Goal: Task Accomplishment & Management: Complete application form

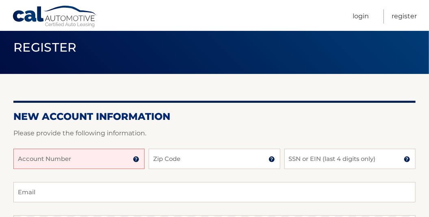
scroll to position [37, 0]
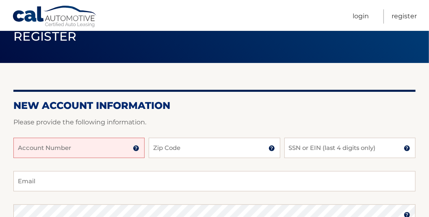
click at [20, 145] on input "Account Number" at bounding box center [78, 148] width 131 height 20
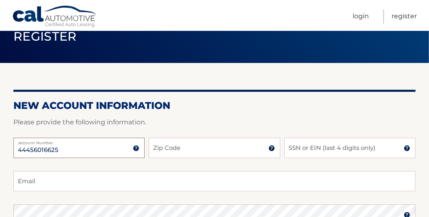
type input "44456016625"
click at [167, 146] on input "Zip Code" at bounding box center [214, 148] width 131 height 20
type input "33625"
click at [294, 147] on input "SSN or EIN (last 4 digits only)" at bounding box center [350, 148] width 131 height 20
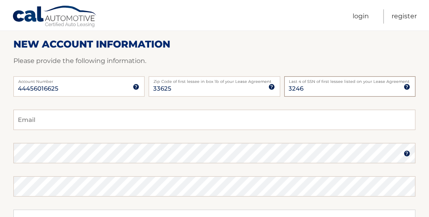
scroll to position [111, 0]
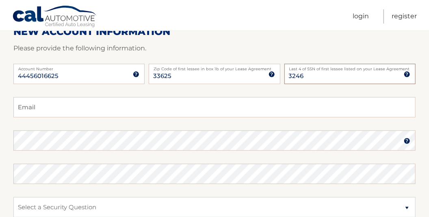
type input "3246"
click at [23, 107] on input "Email" at bounding box center [214, 107] width 402 height 20
type input "hfrandolph@verizon.net"
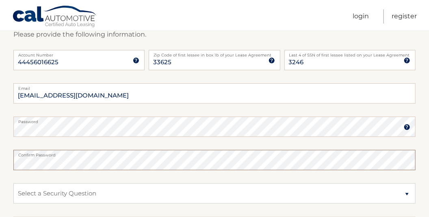
scroll to position [185, 0]
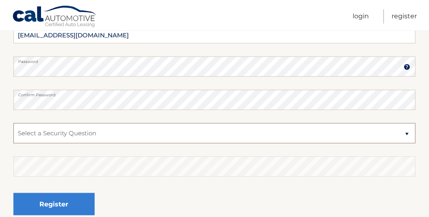
click at [407, 133] on select "Select a Security Question What was the name of your elementary school? What is…" at bounding box center [214, 133] width 402 height 20
select select "1"
click at [13, 123] on select "Select a Security Question What was the name of your elementary school? What is…" at bounding box center [214, 133] width 402 height 20
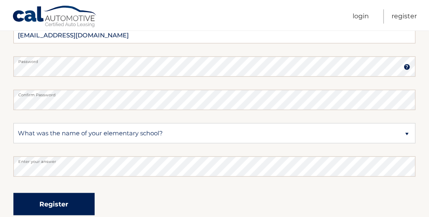
click at [55, 204] on button "Register" at bounding box center [53, 204] width 81 height 22
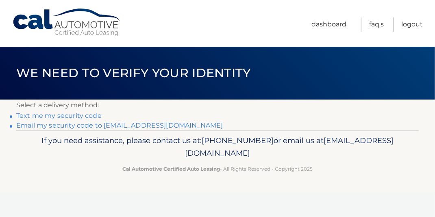
click at [78, 125] on link "Email my security code to h*********@verizon.net" at bounding box center [119, 126] width 207 height 8
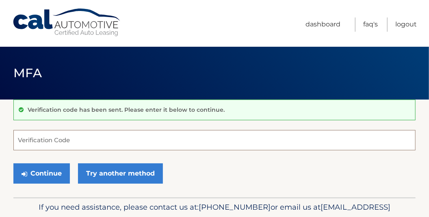
click at [36, 140] on input "Verification Code" at bounding box center [214, 140] width 402 height 20
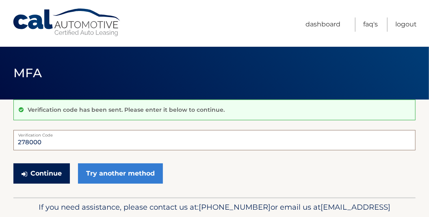
type input "278000"
click at [47, 173] on button "Continue" at bounding box center [41, 173] width 57 height 20
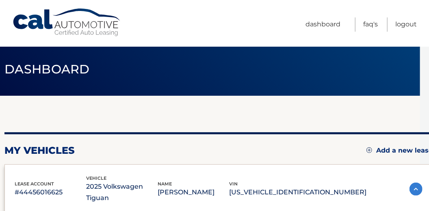
scroll to position [0, 9]
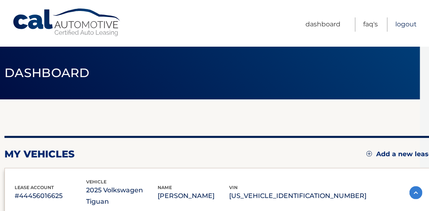
click at [406, 24] on link "Logout" at bounding box center [407, 24] width 22 height 14
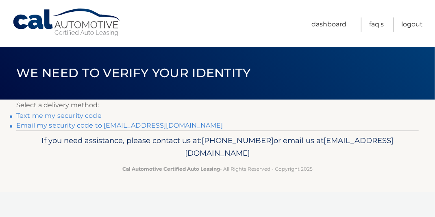
click at [98, 125] on link "Email my security code to [EMAIL_ADDRESS][DOMAIN_NAME]" at bounding box center [119, 126] width 207 height 8
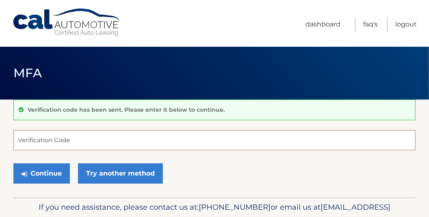
click at [66, 138] on input "Verification Code" at bounding box center [214, 140] width 402 height 20
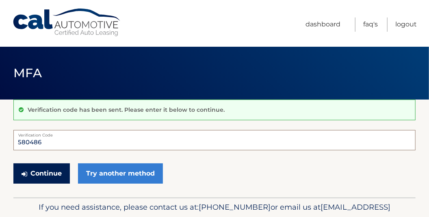
type input "580486"
click at [46, 172] on button "Continue" at bounding box center [41, 173] width 57 height 20
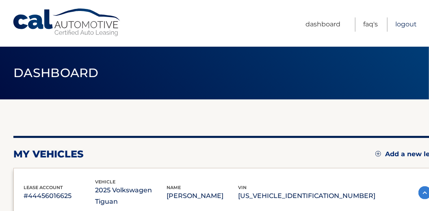
click at [403, 26] on link "Logout" at bounding box center [407, 24] width 22 height 14
